Goal: Task Accomplishment & Management: Manage account settings

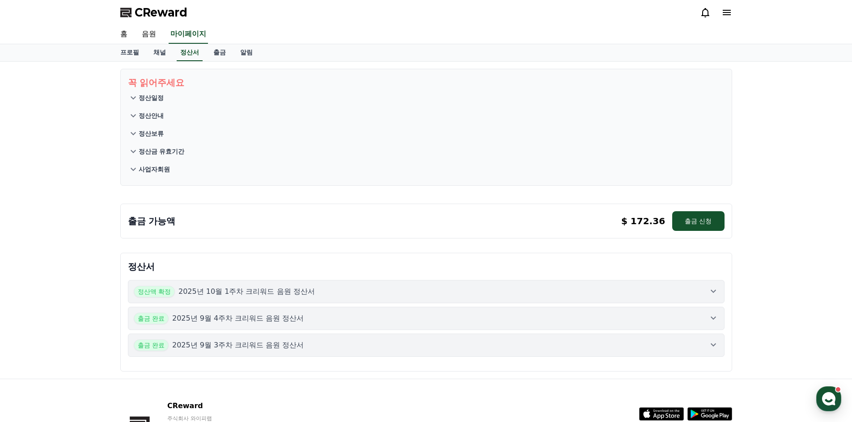
click at [163, 115] on p "정산안내" at bounding box center [151, 115] width 25 height 9
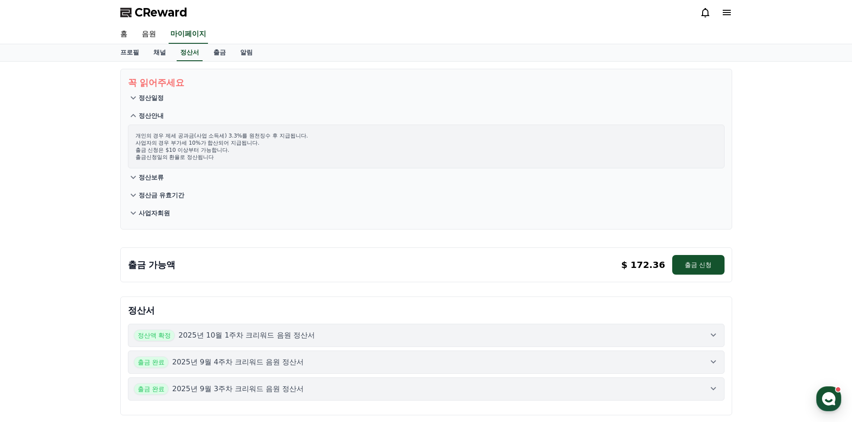
click at [163, 115] on p "정산안내" at bounding box center [151, 115] width 25 height 9
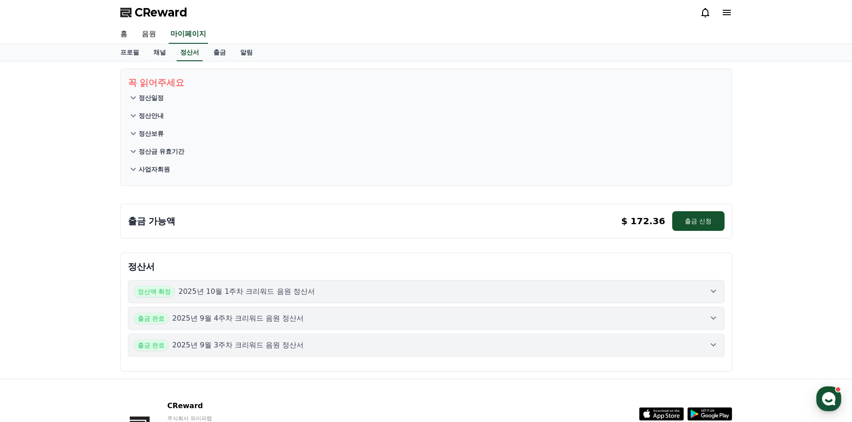
click at [145, 135] on p "정산보류" at bounding box center [151, 133] width 25 height 9
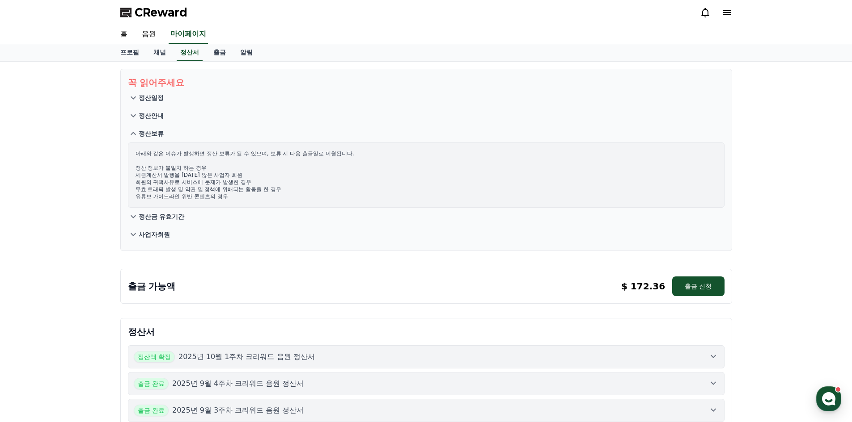
click at [145, 135] on p "정산보류" at bounding box center [151, 133] width 25 height 9
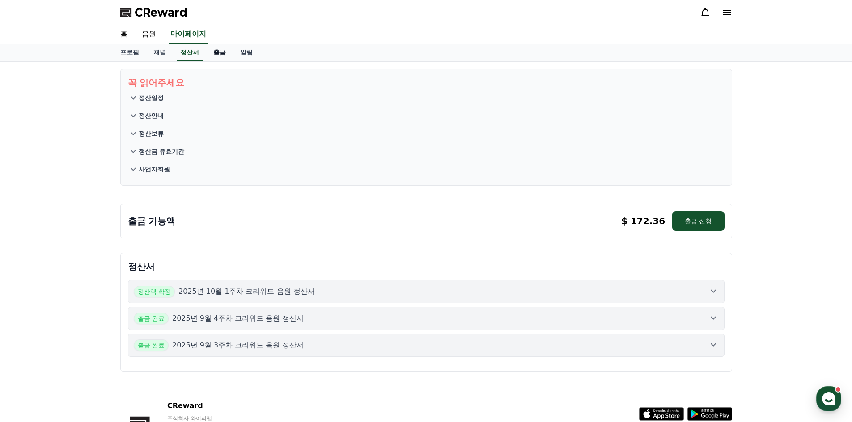
click at [215, 55] on link "출금" at bounding box center [219, 52] width 27 height 17
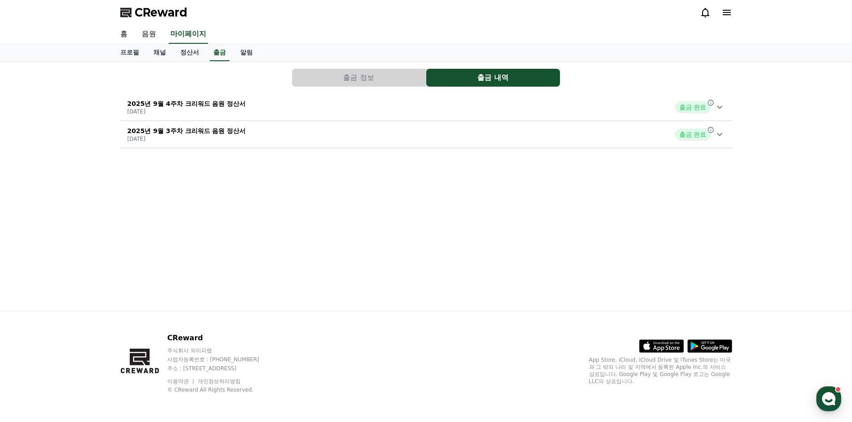
click at [325, 80] on button "출금 정보" at bounding box center [359, 78] width 134 height 18
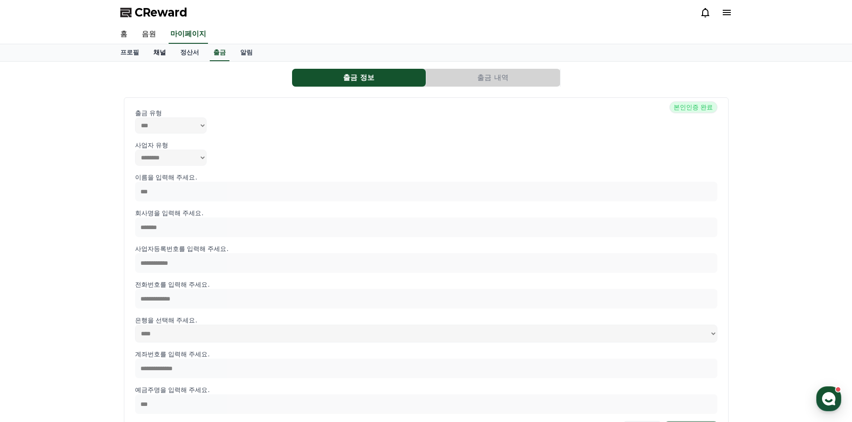
click at [155, 51] on link "채널" at bounding box center [159, 52] width 27 height 17
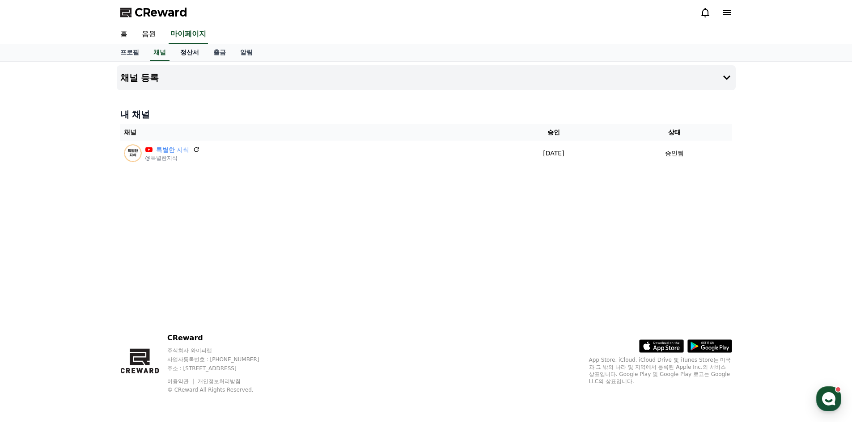
click at [183, 47] on link "정산서" at bounding box center [189, 52] width 33 height 17
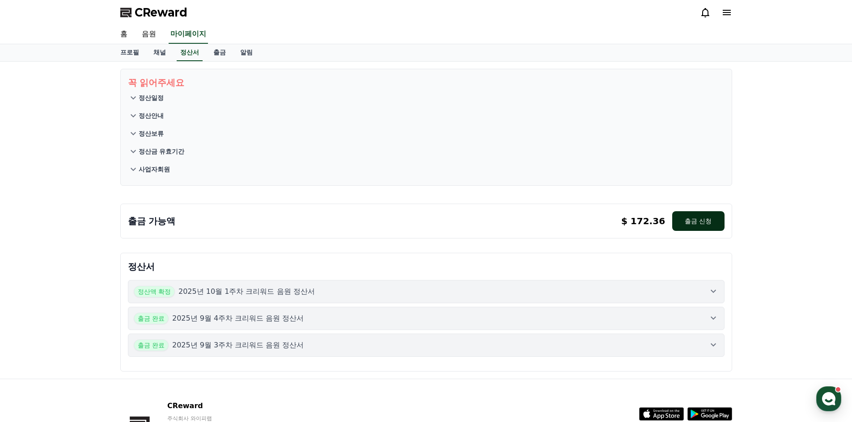
click at [704, 225] on button "출금 신청" at bounding box center [698, 221] width 52 height 20
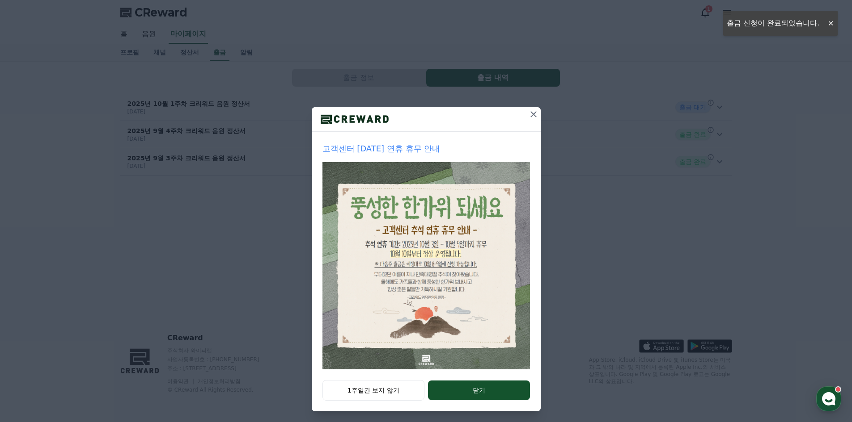
click at [532, 115] on icon at bounding box center [533, 114] width 11 height 11
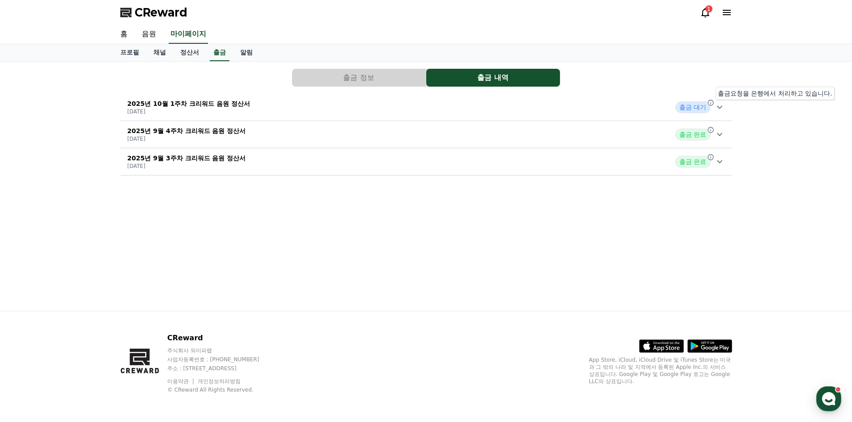
click at [715, 105] on icon at bounding box center [719, 107] width 11 height 11
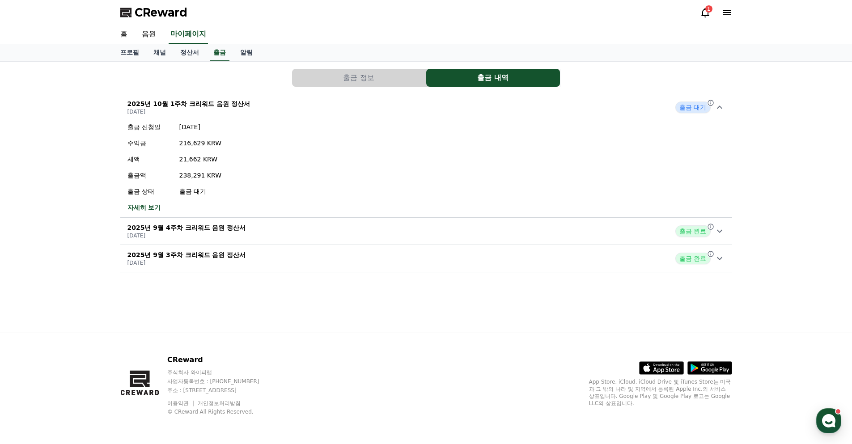
click at [364, 81] on button "출금 정보" at bounding box center [359, 78] width 134 height 18
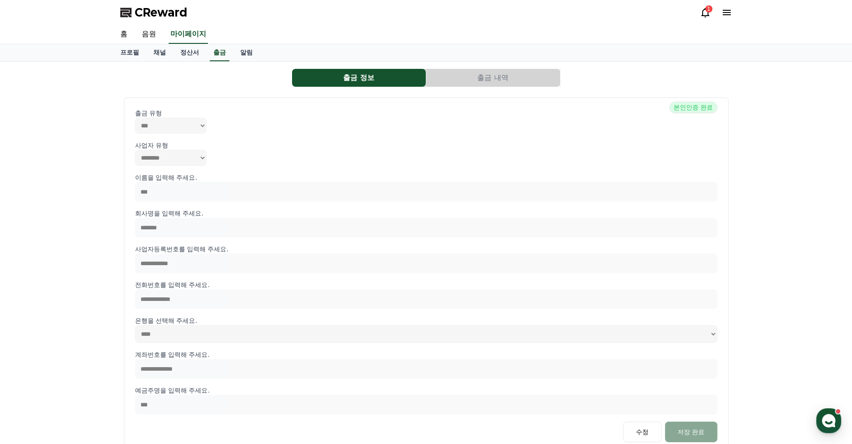
drag, startPoint x: 438, startPoint y: 114, endPoint x: 420, endPoint y: 30, distance: 86.4
click at [492, 75] on button "출금 내역" at bounding box center [493, 78] width 134 height 18
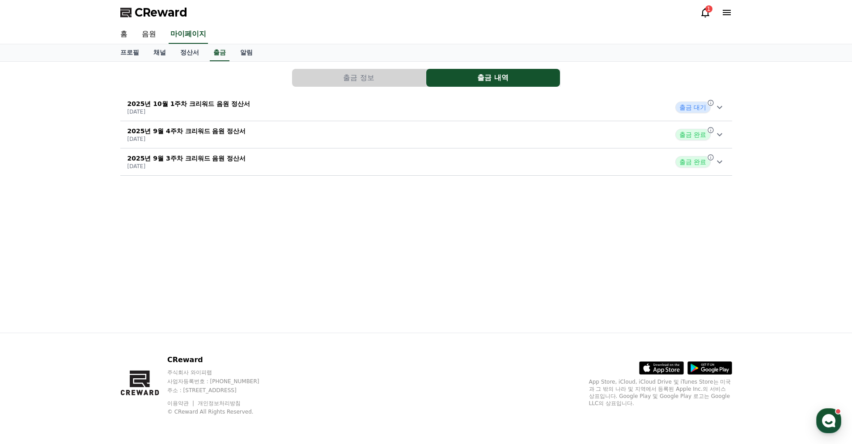
click at [199, 105] on p "2025년 10월 1주차 크리워드 음원 정산서" at bounding box center [188, 103] width 123 height 9
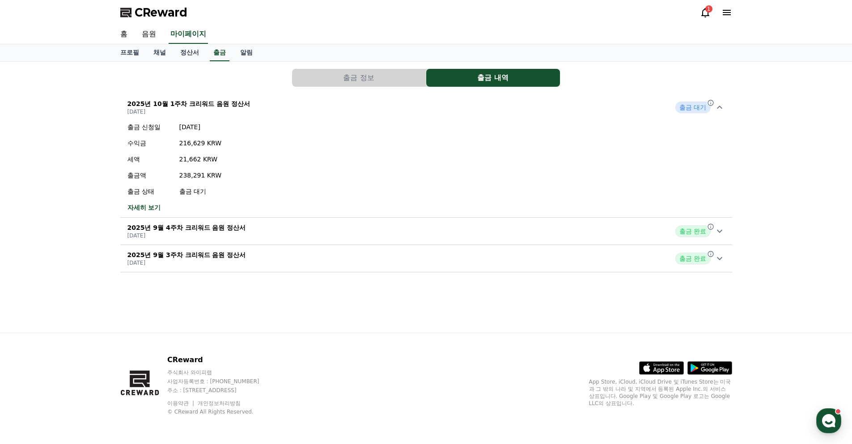
click at [141, 211] on link "자세히 보기" at bounding box center [174, 207] width 94 height 9
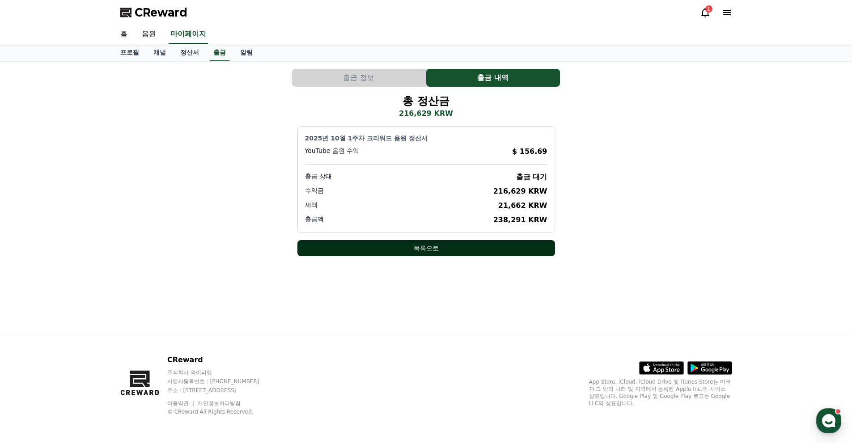
click at [423, 244] on button "목록으로" at bounding box center [425, 248] width 257 height 16
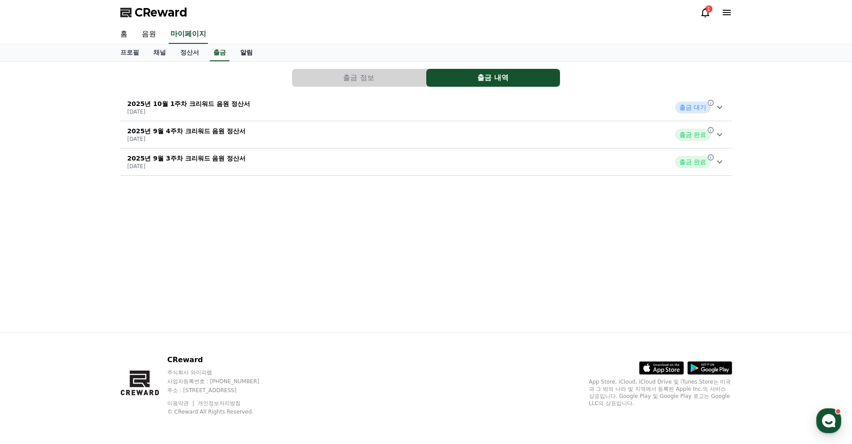
click at [246, 53] on link "알림" at bounding box center [246, 52] width 27 height 17
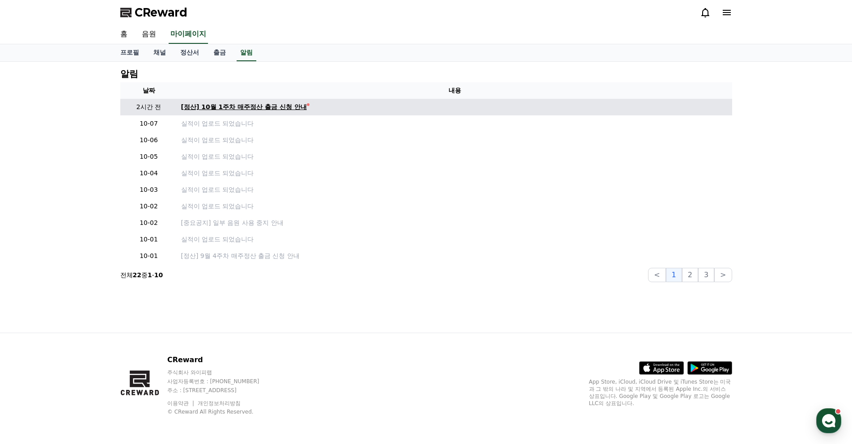
click at [233, 106] on div "[정산] 10월 1주차 매주정산 출금 신청 안내" at bounding box center [244, 106] width 126 height 9
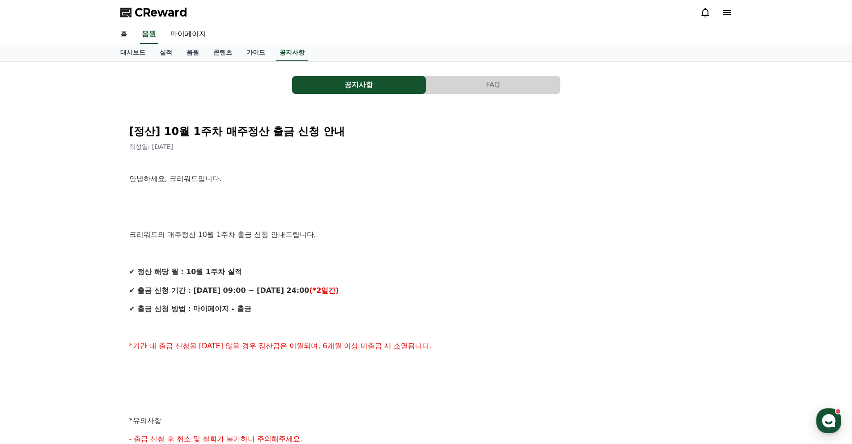
drag, startPoint x: 266, startPoint y: 260, endPoint x: 255, endPoint y: 245, distance: 18.9
click at [257, 247] on div "안녕하세요, 크리워드입니다. 크리워드의 매주정산 10월 1주차 출금 신청 안내드립니다. ✔ 정산 해당 월 : 10월 1주차 실적 ✔ 출금 신청…" at bounding box center [426, 430] width 594 height 514
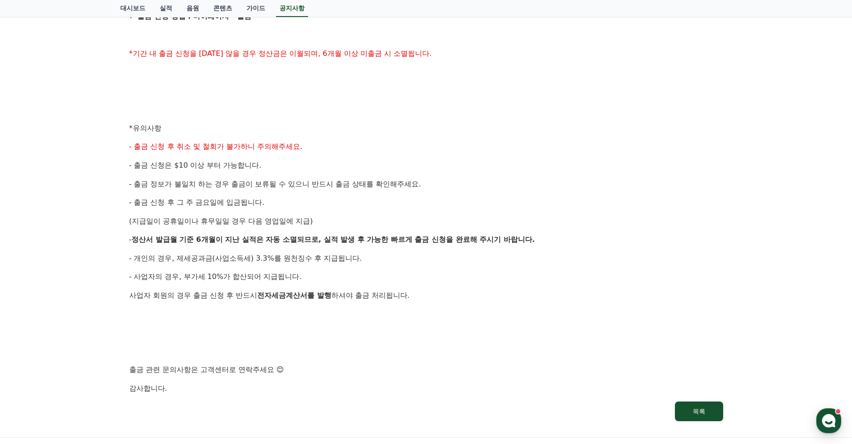
scroll to position [218, 0]
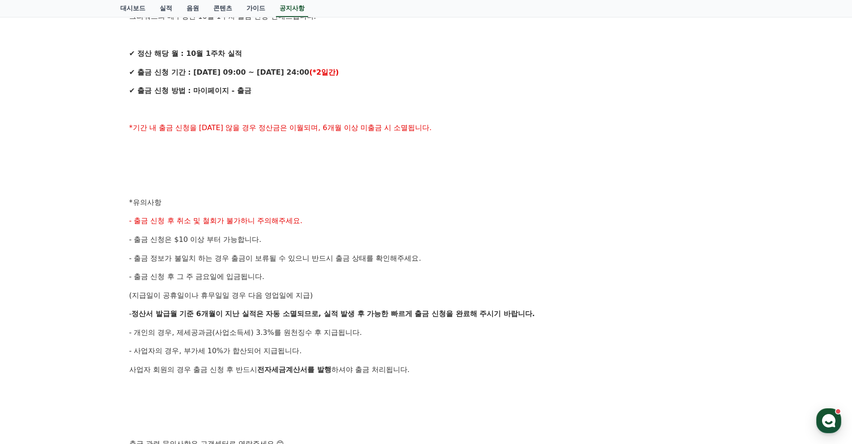
drag, startPoint x: 163, startPoint y: 256, endPoint x: 326, endPoint y: 297, distance: 167.8
click at [326, 297] on div "안녕하세요, 크리워드입니다. 크리워드의 매주정산 10월 1주차 출금 신청 안내드립니다. ✔ 정산 해당 월 : 10월 1주차 실적 ✔ 출금 신청…" at bounding box center [426, 212] width 594 height 514
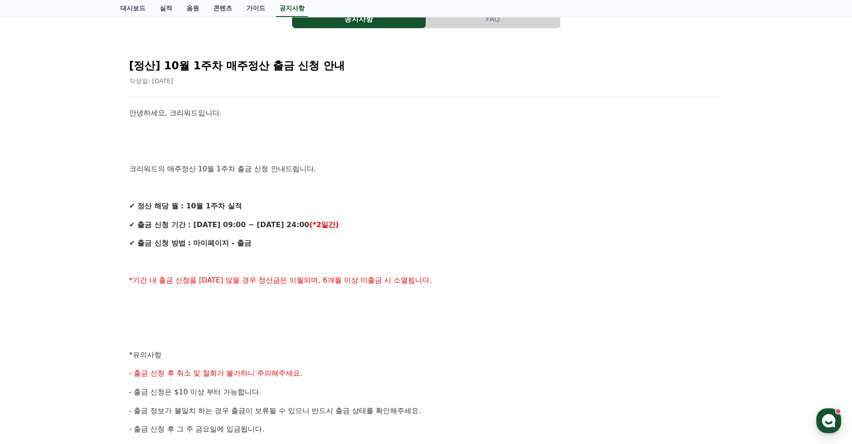
scroll to position [39, 0]
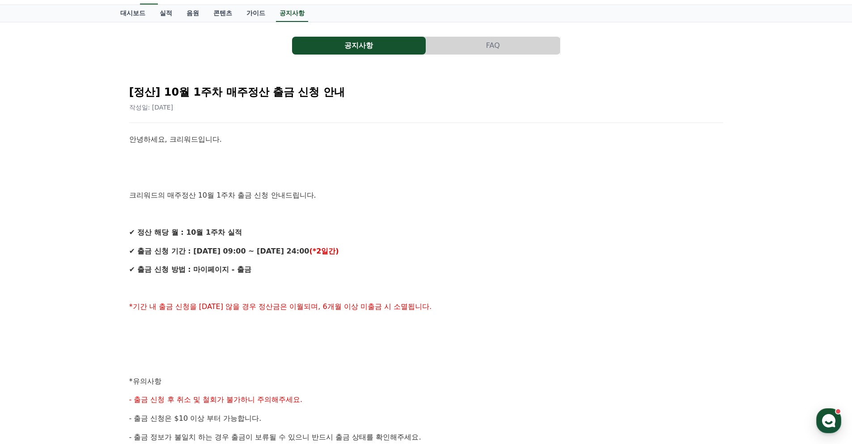
click at [468, 42] on button "FAQ" at bounding box center [493, 46] width 134 height 18
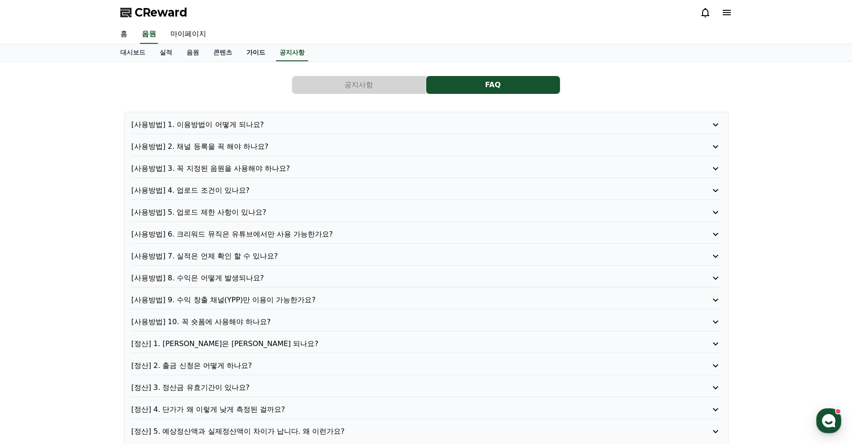
click at [247, 46] on link "가이드" at bounding box center [255, 52] width 33 height 17
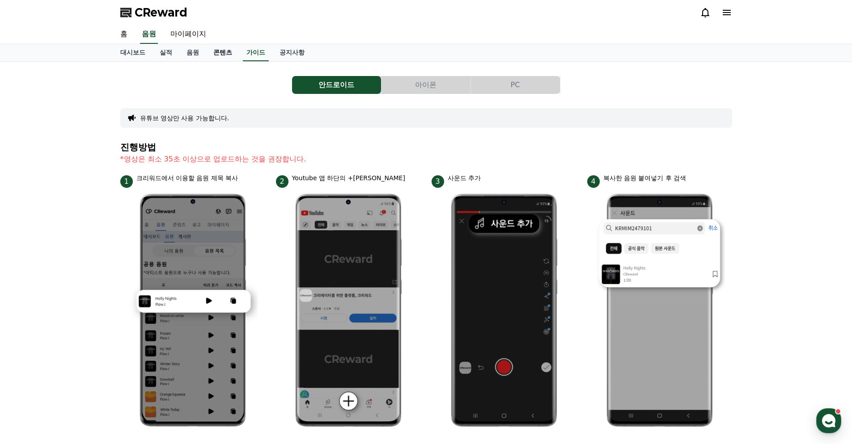
click at [215, 53] on link "콘텐츠" at bounding box center [222, 52] width 33 height 17
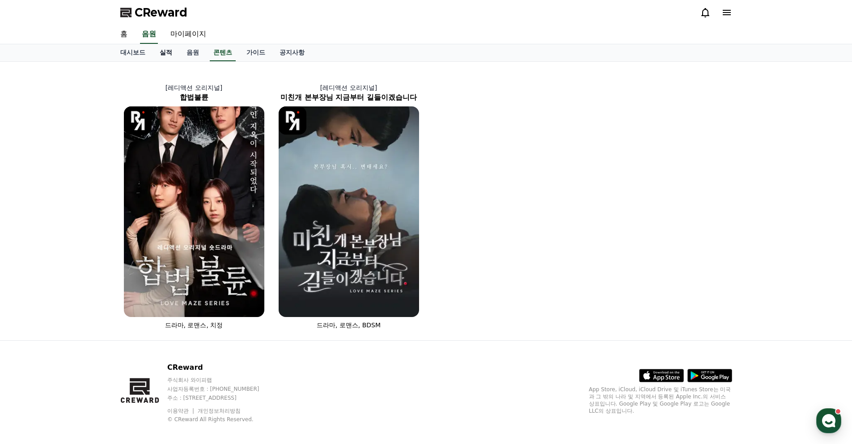
click at [157, 55] on link "실적" at bounding box center [165, 52] width 27 height 17
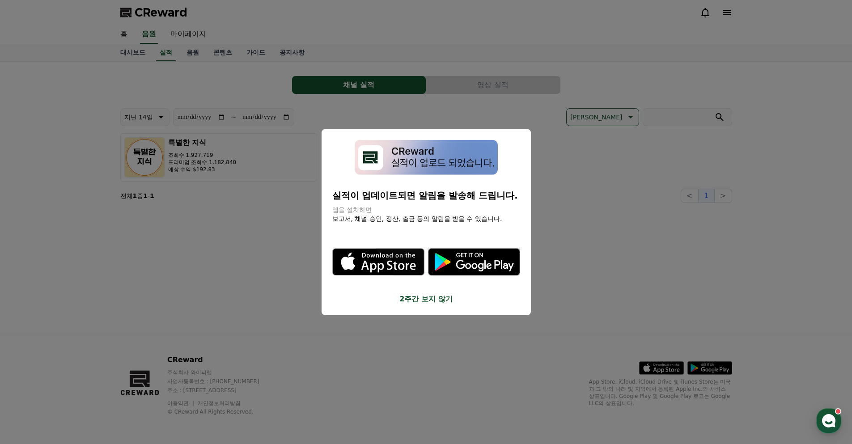
click at [140, 51] on button "close modal" at bounding box center [426, 222] width 852 height 444
click at [140, 51] on link "대시보드" at bounding box center [132, 52] width 39 height 17
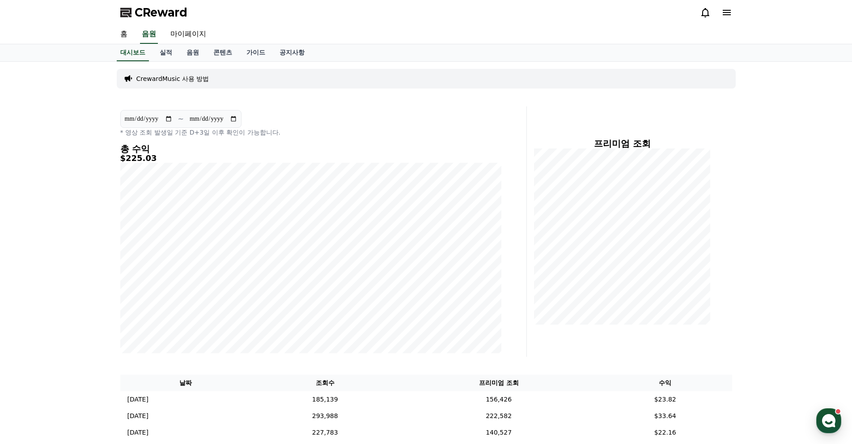
drag, startPoint x: 791, startPoint y: 322, endPoint x: 285, endPoint y: 41, distance: 578.6
click at [279, 48] on link "공지사항" at bounding box center [291, 52] width 39 height 17
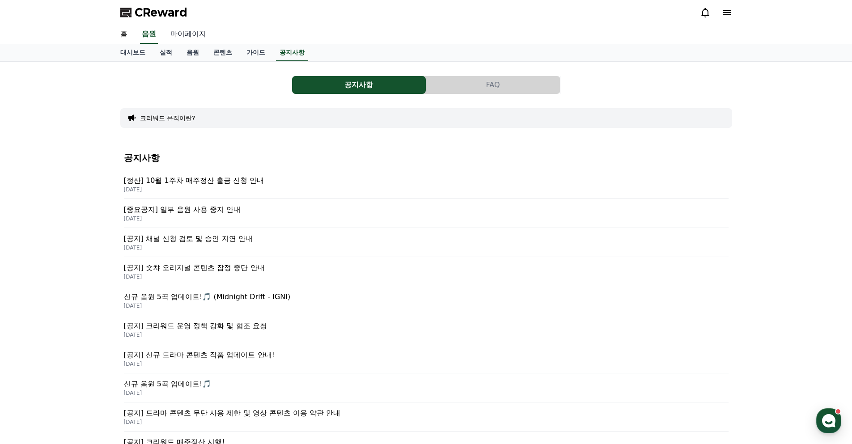
click at [180, 27] on link "마이페이지" at bounding box center [188, 34] width 50 height 19
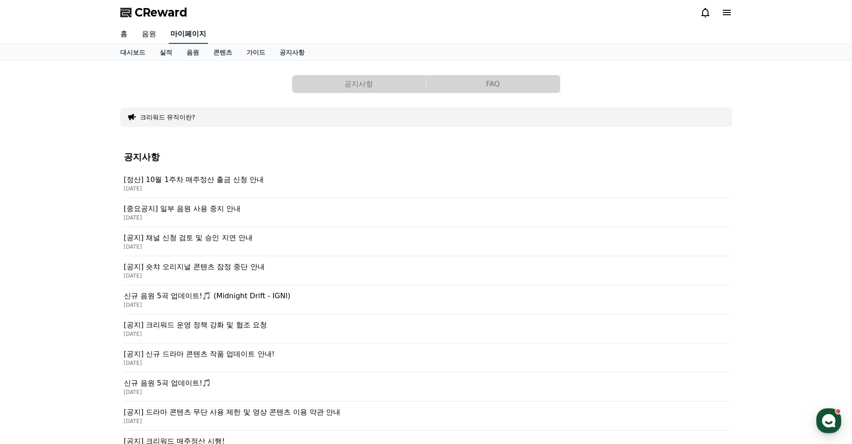
select select "**********"
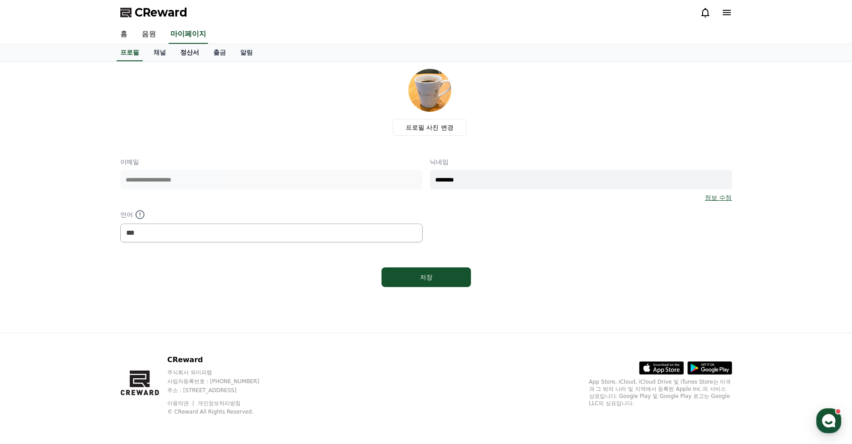
click at [188, 50] on link "정산서" at bounding box center [189, 52] width 33 height 17
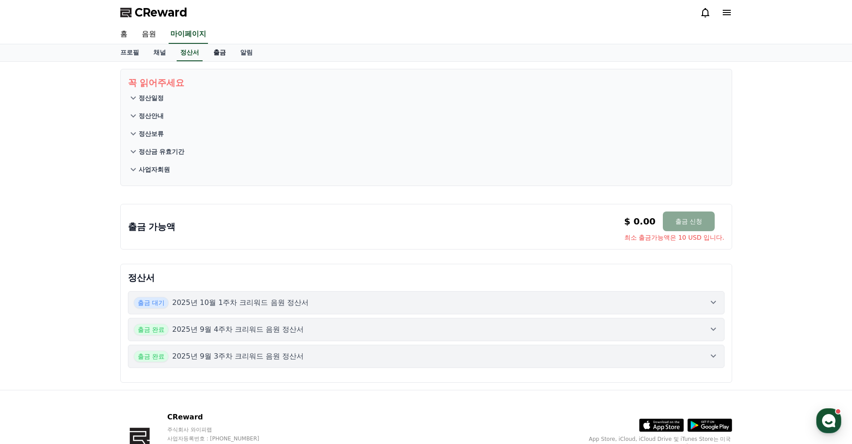
click at [214, 55] on link "출금" at bounding box center [219, 52] width 27 height 17
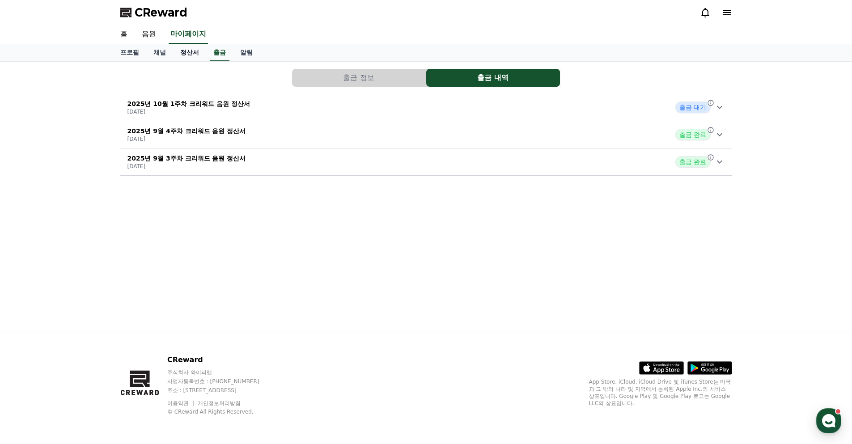
click at [197, 52] on link "정산서" at bounding box center [189, 52] width 33 height 17
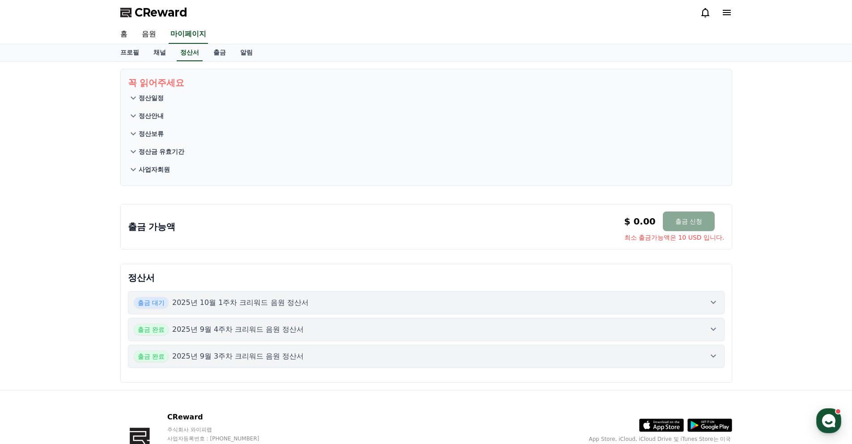
click at [141, 113] on p "정산안내" at bounding box center [151, 115] width 25 height 9
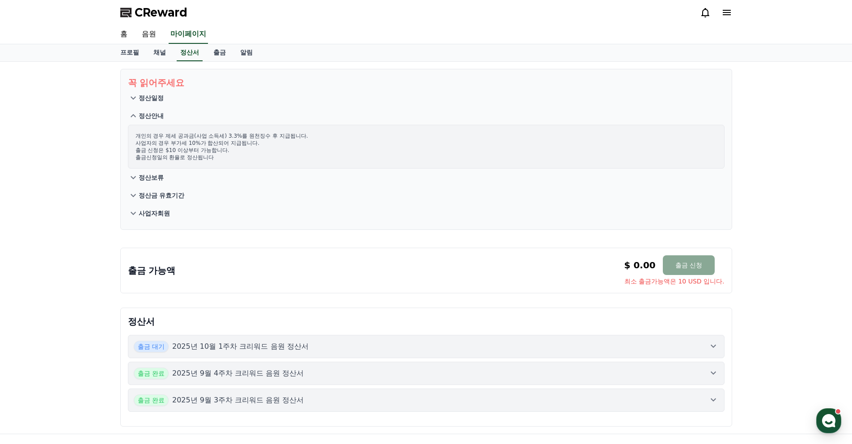
click at [166, 195] on p "정산금 유효기간" at bounding box center [162, 195] width 46 height 9
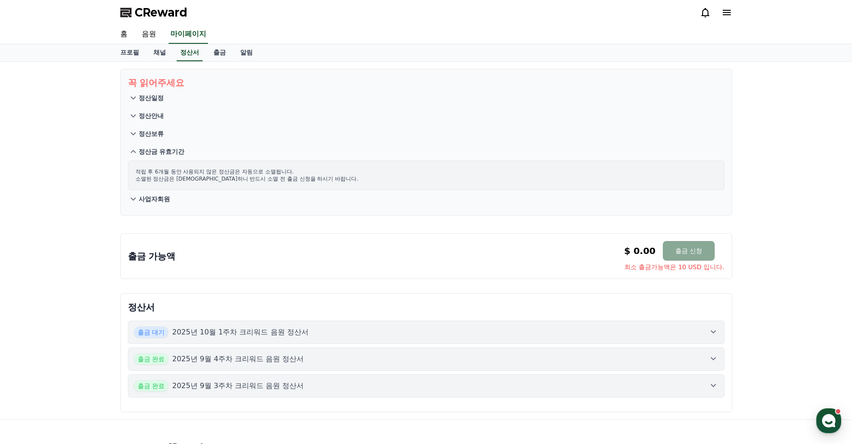
click at [175, 152] on p "정산금 유효기간" at bounding box center [162, 151] width 46 height 9
click at [174, 152] on p "정산금 유효기간" at bounding box center [162, 151] width 46 height 9
click at [164, 199] on p "사업자회원" at bounding box center [154, 198] width 31 height 9
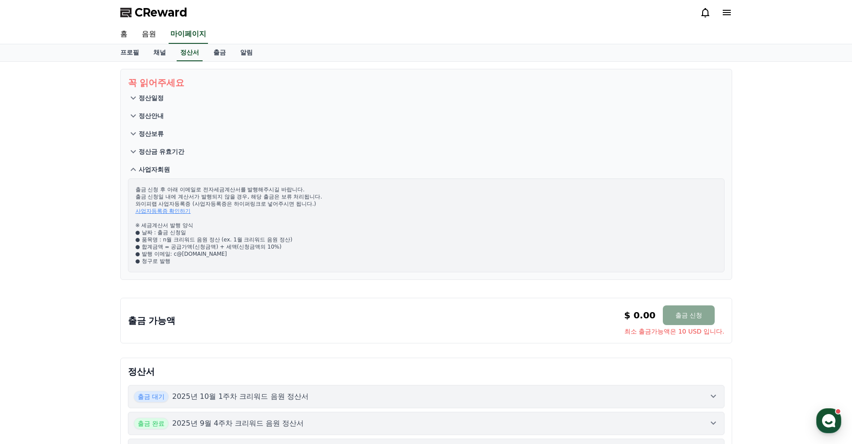
click at [271, 229] on p "출금 신청 후 아래 이메일로 전자세금계산서를 발행해주시길 바랍니다. 출금 신청일 내에 계산서가 발행되지 않을 경우, 해당 출금은 보류 처리됩니…" at bounding box center [425, 225] width 581 height 79
drag, startPoint x: 239, startPoint y: 267, endPoint x: 224, endPoint y: 230, distance: 39.3
click at [224, 230] on div "출금 신청 후 아래 이메일로 전자세금계산서를 발행해주시길 바랍니다. 출금 신청일 내에 계산서가 발행되지 않을 경우, 해당 출금은 보류 처리됩니…" at bounding box center [426, 225] width 596 height 94
click at [148, 99] on p "정산일정" at bounding box center [151, 97] width 25 height 9
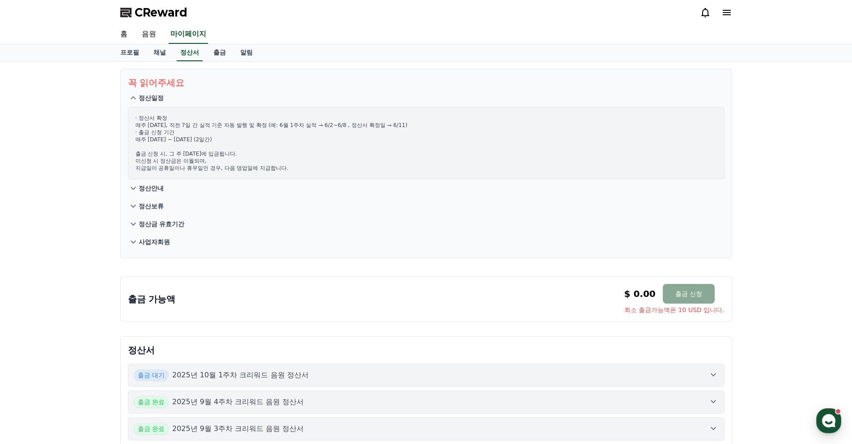
drag, startPoint x: 164, startPoint y: 119, endPoint x: 299, endPoint y: 151, distance: 138.7
click at [299, 151] on p "· 정산서 확정 매주 [DATE], 직전 7일 간 실적 기준 자동 발행 및 확정 (예: 6월 1주차 실적 → 6/2~6/8 , 정산서 확정일 …" at bounding box center [425, 142] width 581 height 57
drag, startPoint x: 287, startPoint y: 167, endPoint x: 198, endPoint y: 107, distance: 107.4
click at [198, 107] on div "· 정산서 확정 매주 [DATE], 직전 7일 간 실적 기준 자동 발행 및 확정 (예: 6월 1주차 실적 → 6/2~6/8 , 정산서 확정일 …" at bounding box center [426, 143] width 596 height 72
click at [219, 194] on button "정산안내" at bounding box center [426, 188] width 596 height 18
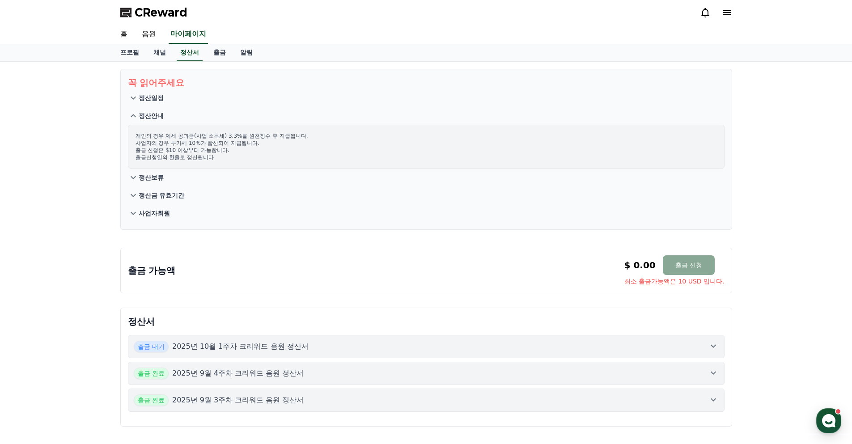
click at [164, 177] on button "정산보류" at bounding box center [426, 178] width 596 height 18
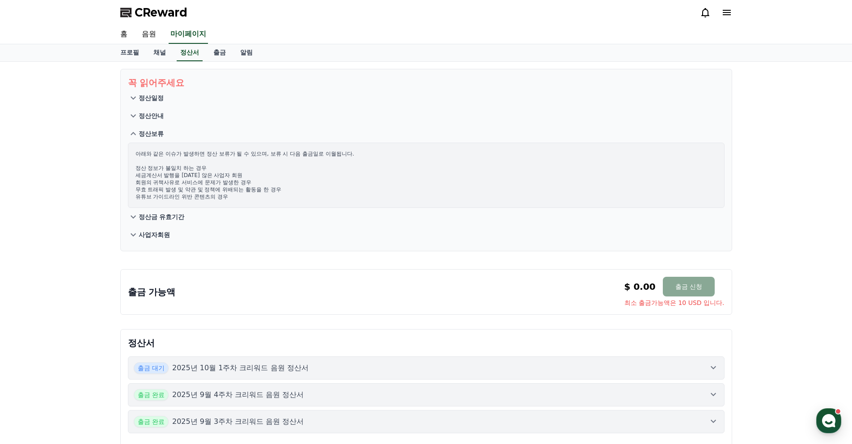
click at [189, 211] on button "정산금 유효기간" at bounding box center [426, 217] width 596 height 18
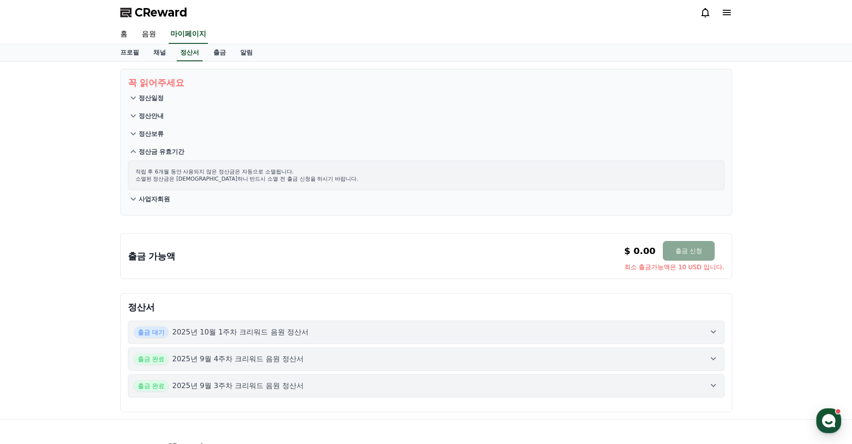
click at [168, 197] on p "사업자회원" at bounding box center [154, 198] width 31 height 9
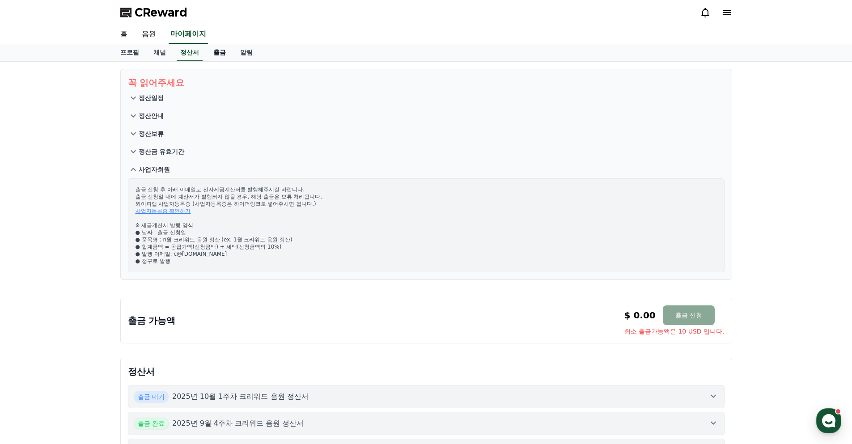
click at [226, 55] on link "출금" at bounding box center [219, 52] width 27 height 17
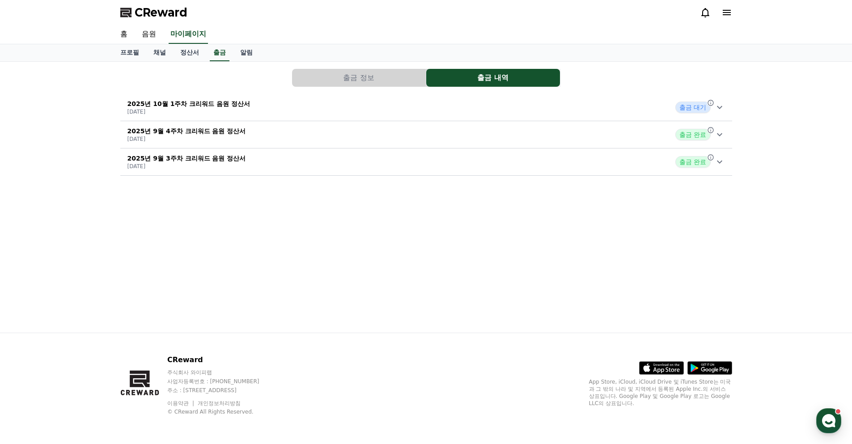
click at [392, 88] on div "출금 정보 출금 내역 2025년 10월 1주차 크리워드 음원 정산서 [DATE] 출금 대기 2025년 9월 4주차 크리워드 음원 정산서 [DA…" at bounding box center [426, 122] width 619 height 114
click at [390, 75] on button "출금 정보" at bounding box center [359, 78] width 134 height 18
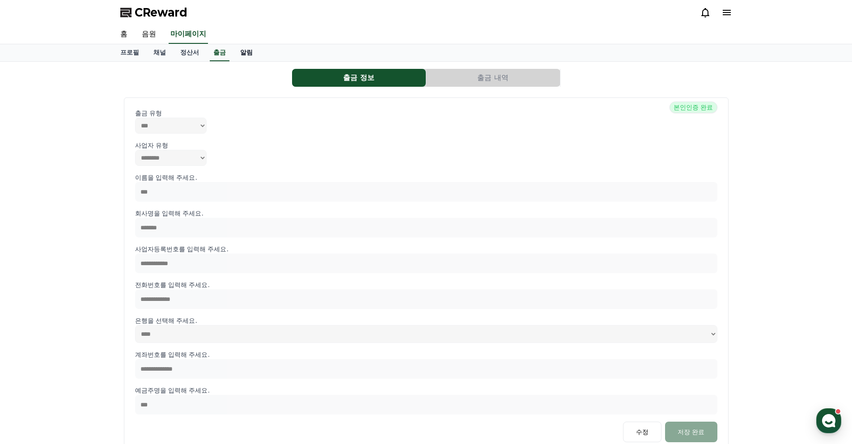
click at [238, 54] on link "알림" at bounding box center [246, 52] width 27 height 17
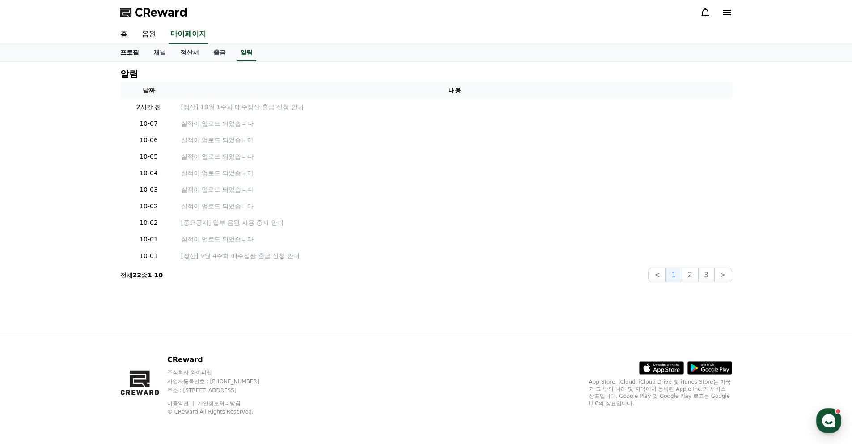
click at [132, 53] on link "프로필" at bounding box center [129, 52] width 33 height 17
select select "**********"
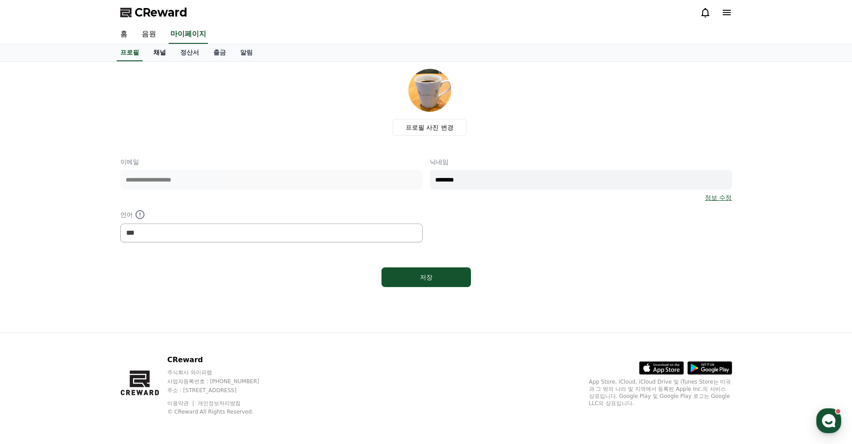
click at [164, 53] on link "채널" at bounding box center [159, 52] width 27 height 17
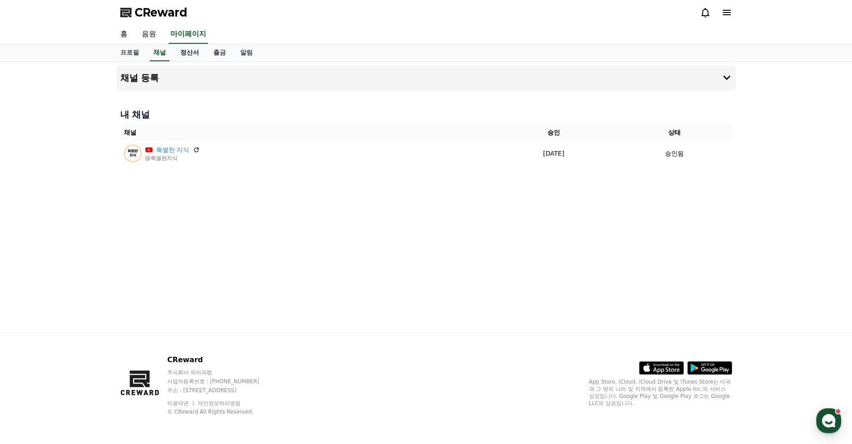
click at [198, 50] on link "정산서" at bounding box center [189, 52] width 33 height 17
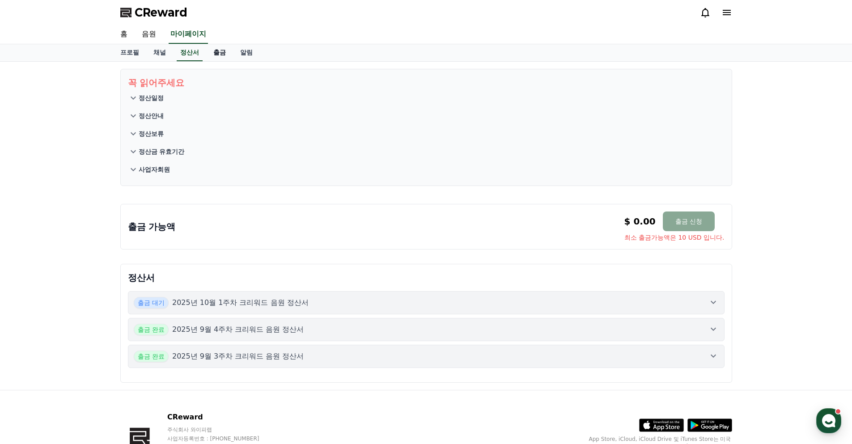
click at [224, 50] on link "출금" at bounding box center [219, 52] width 27 height 17
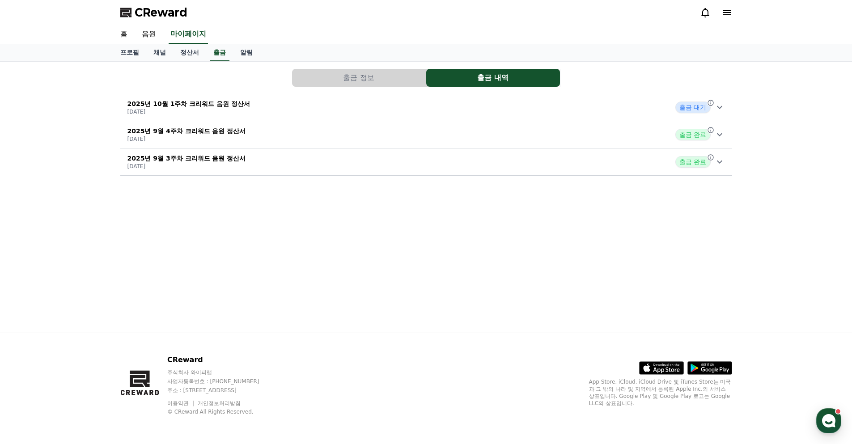
click at [632, 105] on div "2025년 10월 1주차 크리워드 음원 정산서 [DATE] 출금 대기" at bounding box center [425, 107] width 611 height 23
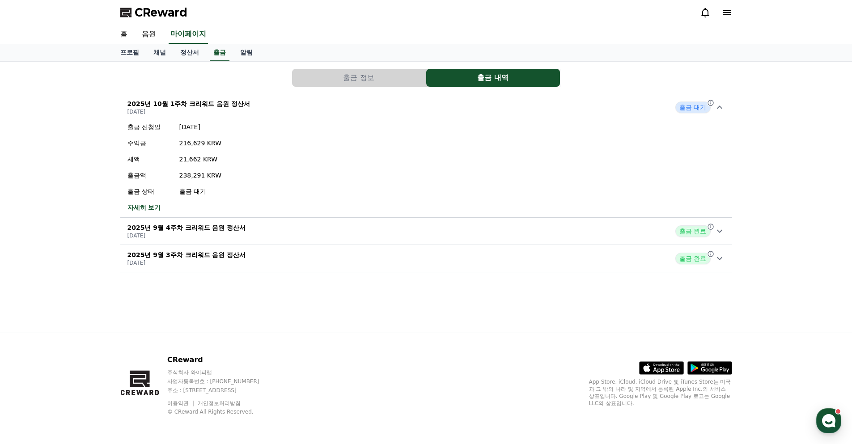
click at [184, 192] on p "출금 대기" at bounding box center [200, 191] width 42 height 9
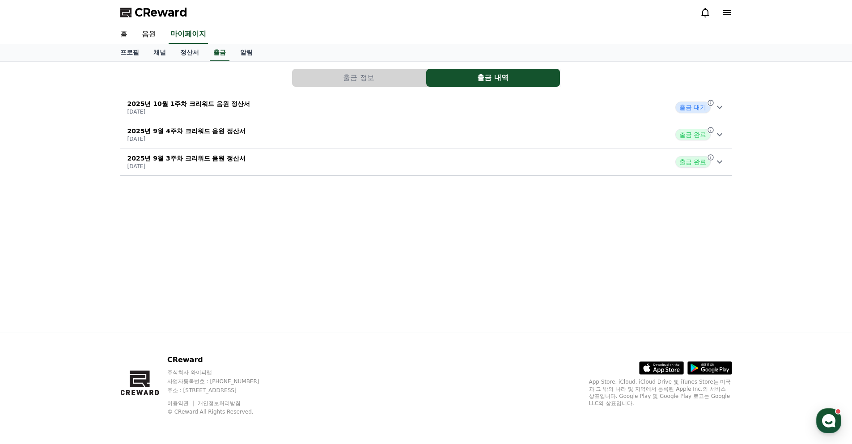
click at [169, 116] on div "2025년 10월 1주차 크리워드 음원 정산서 [DATE] 출금 대기" at bounding box center [425, 107] width 611 height 23
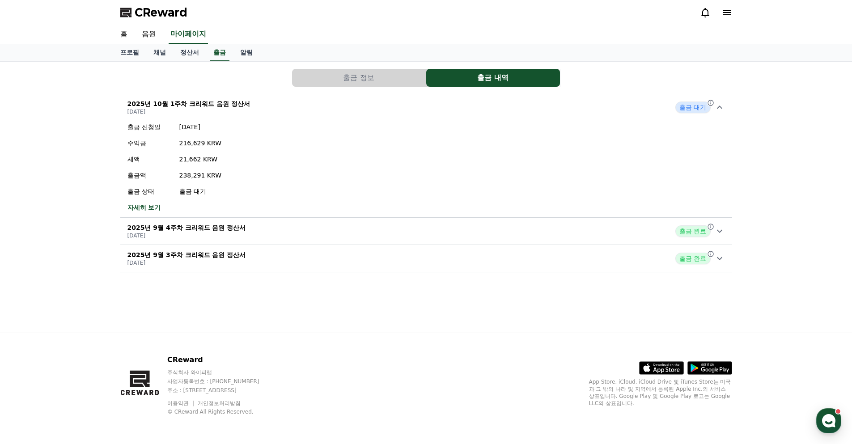
click at [140, 203] on link "자세히 보기" at bounding box center [174, 207] width 94 height 9
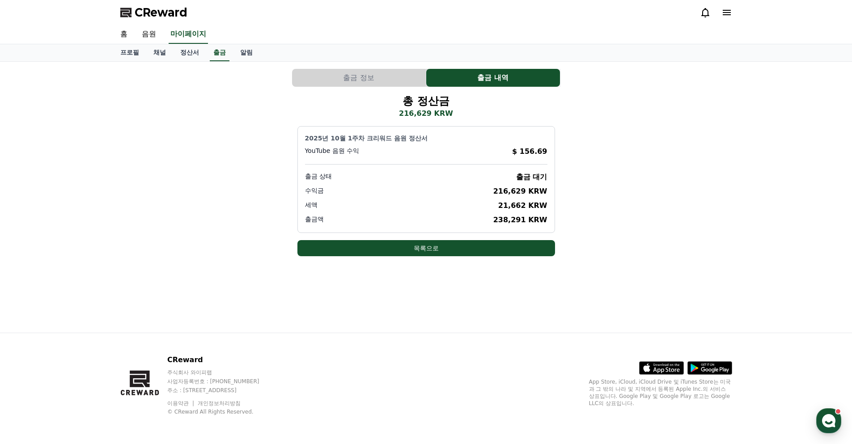
click at [425, 256] on div "출금 정보 출금 내역 총 정산금 216,629 KRW 2025년 10월 1주차 크리워드 음원 정산서 YouTube 음원 수익 $ 156.69 …" at bounding box center [426, 162] width 619 height 194
click at [704, 15] on icon at bounding box center [705, 12] width 11 height 11
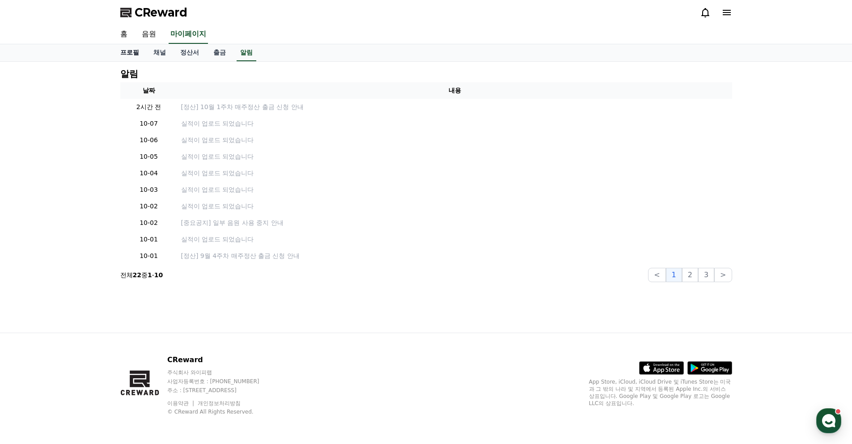
click at [137, 53] on link "프로필" at bounding box center [129, 52] width 33 height 17
select select "**********"
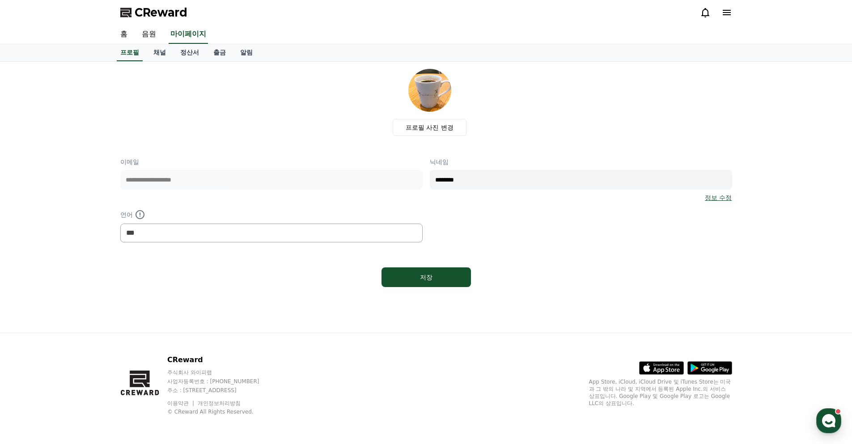
click at [717, 8] on div at bounding box center [716, 12] width 32 height 11
click at [725, 12] on icon at bounding box center [726, 12] width 11 height 11
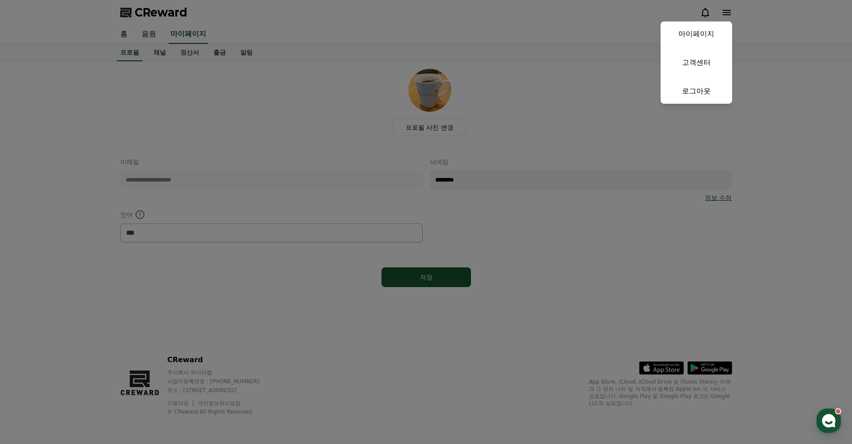
click at [725, 12] on button "close" at bounding box center [426, 222] width 852 height 444
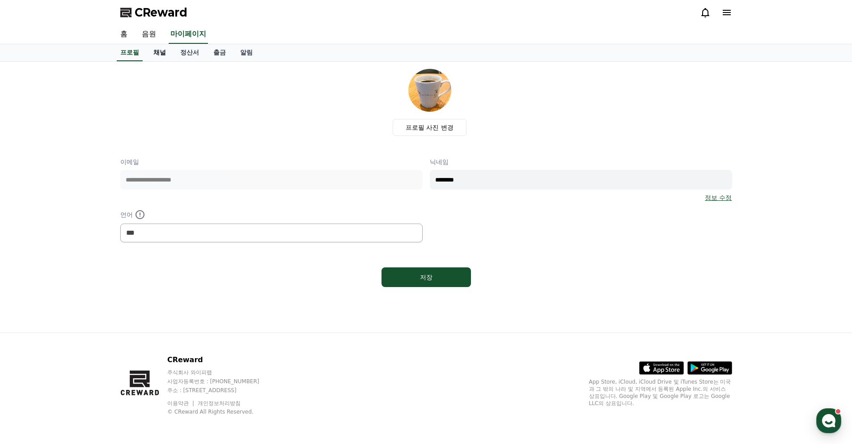
click at [161, 54] on link "채널" at bounding box center [159, 52] width 27 height 17
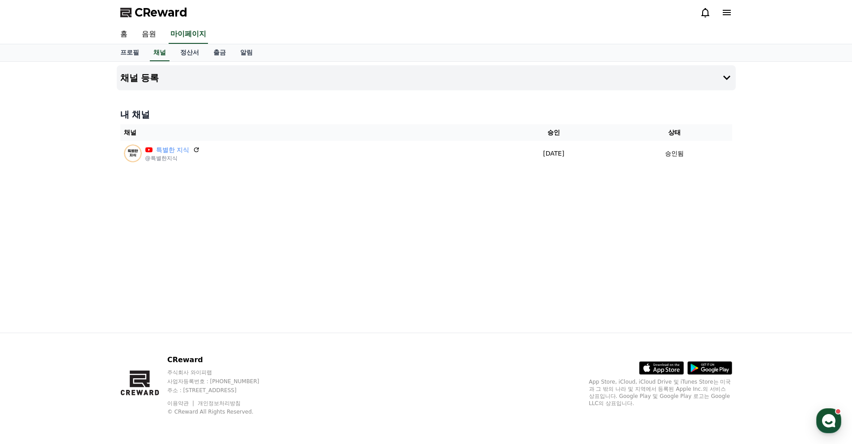
click at [192, 62] on div "채널 등록 내 채널 채널 승인 상태 특별한 지식 @특별한지식 [DATE] 09-18 승인됨" at bounding box center [426, 197] width 626 height 271
click at [190, 56] on link "정산서" at bounding box center [189, 52] width 33 height 17
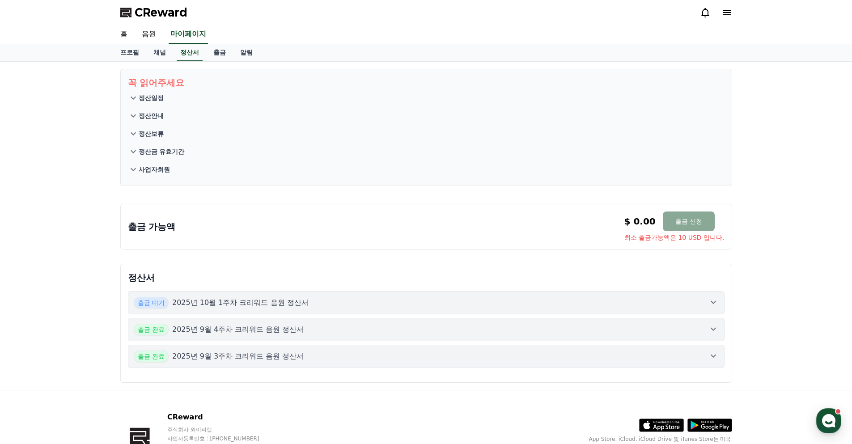
click at [185, 95] on button "정산일정" at bounding box center [426, 98] width 596 height 18
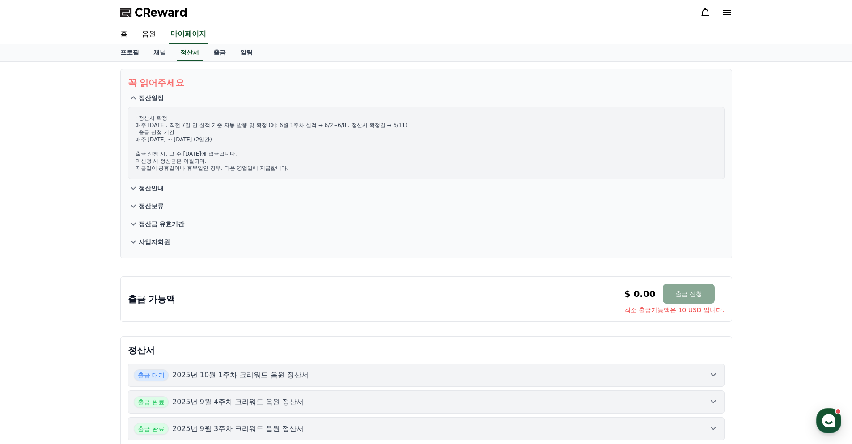
click at [185, 95] on button "정산일정" at bounding box center [426, 98] width 596 height 18
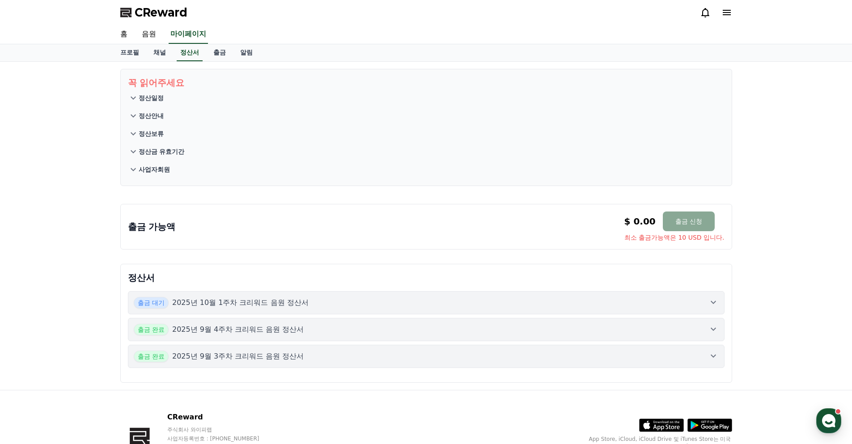
click at [177, 114] on button "정산안내" at bounding box center [426, 116] width 596 height 18
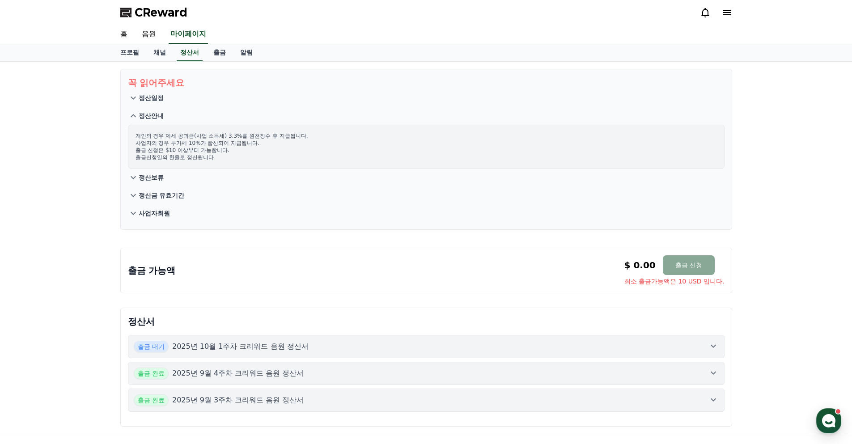
click at [178, 176] on button "정산보류" at bounding box center [426, 178] width 596 height 18
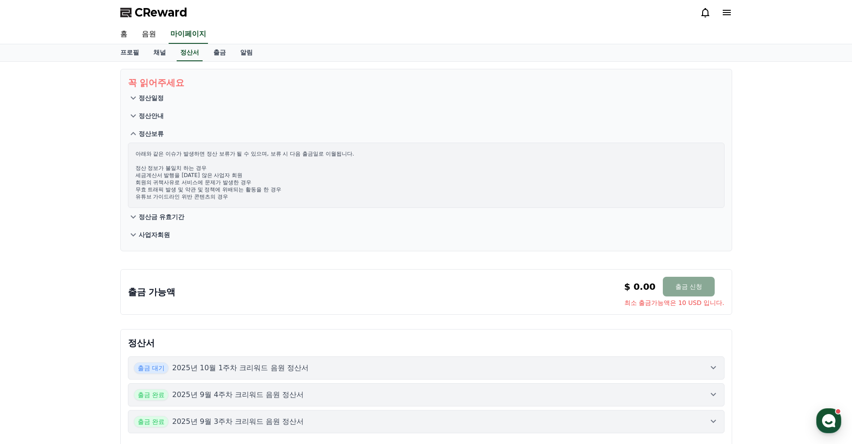
drag, startPoint x: 286, startPoint y: 215, endPoint x: 291, endPoint y: 162, distance: 53.0
click at [291, 162] on section "꼭 읽어주세요 정산일정 정산안내 정산보류 아래와 같은 이슈가 발생하면 정산 보류가 될 수 있으며, 보류 시 다음 출금일로 이월됩니다. 정산 정…" at bounding box center [425, 160] width 611 height 182
click at [181, 218] on p "정산금 유효기간" at bounding box center [162, 216] width 46 height 9
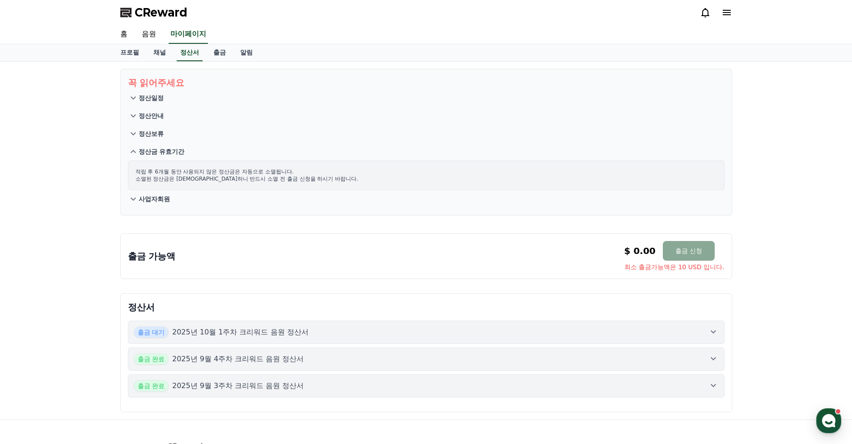
click at [164, 207] on button "사업자회원" at bounding box center [426, 199] width 596 height 18
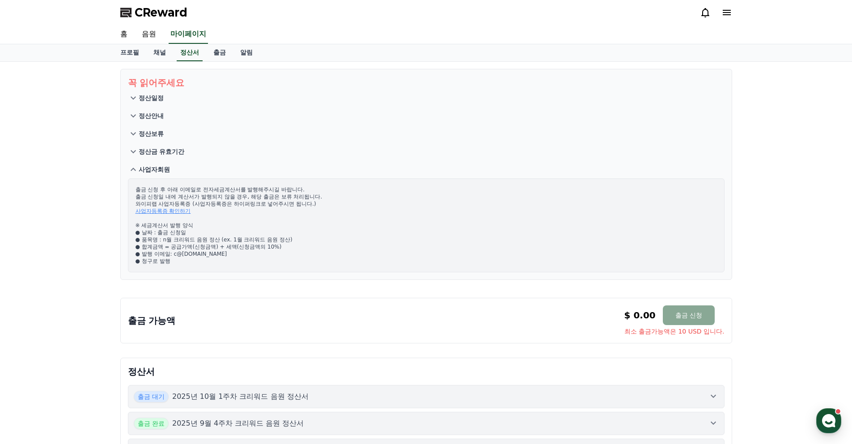
drag, startPoint x: 308, startPoint y: 205, endPoint x: 294, endPoint y: 178, distance: 30.2
click at [294, 178] on div "출금 신청 후 아래 이메일로 전자세금계산서를 발행해주시길 바랍니다. 출금 신청일 내에 계산서가 발행되지 않을 경우, 해당 출금은 보류 처리됩니…" at bounding box center [426, 225] width 596 height 94
click at [278, 192] on p "출금 신청 후 아래 이메일로 전자세금계산서를 발행해주시길 바랍니다. 출금 신청일 내에 계산서가 발행되지 않을 경우, 해당 출금은 보류 처리됩니…" at bounding box center [425, 225] width 581 height 79
drag, startPoint x: 235, startPoint y: 198, endPoint x: 224, endPoint y: 205, distance: 12.4
click at [235, 200] on p "출금 신청 후 아래 이메일로 전자세금계산서를 발행해주시길 바랍니다. 출금 신청일 내에 계산서가 발행되지 않을 경우, 해당 출금은 보류 처리됩니…" at bounding box center [425, 225] width 581 height 79
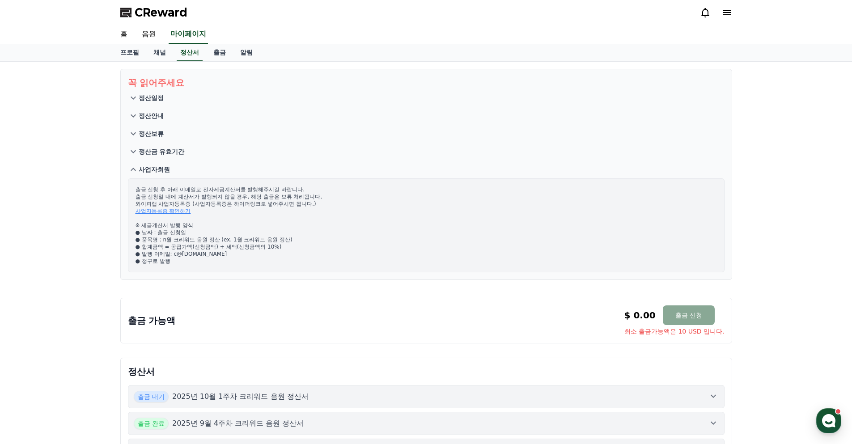
click at [172, 209] on link "사업자등록증 확인하기" at bounding box center [162, 211] width 55 height 6
click at [218, 59] on link "출금" at bounding box center [219, 52] width 27 height 17
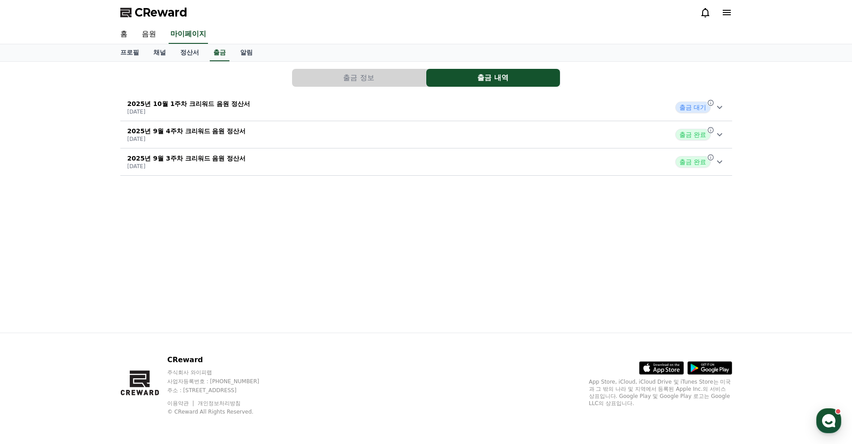
click at [245, 108] on p "2025년 10월 1주차 크리워드 음원 정산서" at bounding box center [188, 103] width 123 height 9
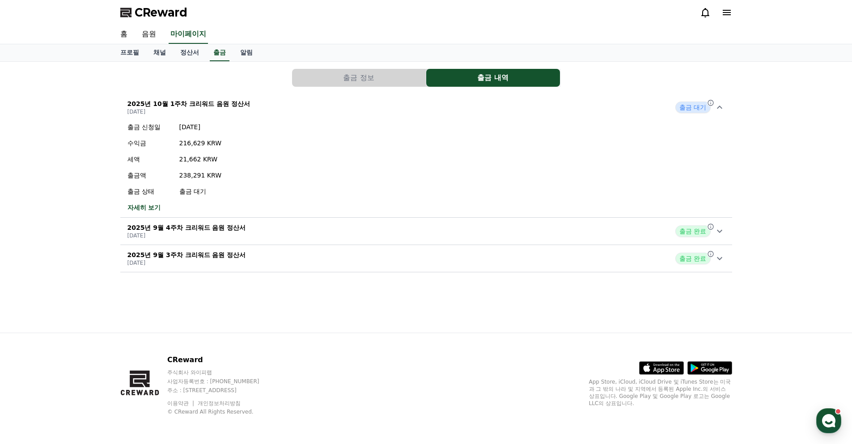
click at [144, 205] on link "자세히 보기" at bounding box center [174, 207] width 94 height 9
